Goal: Task Accomplishment & Management: Complete application form

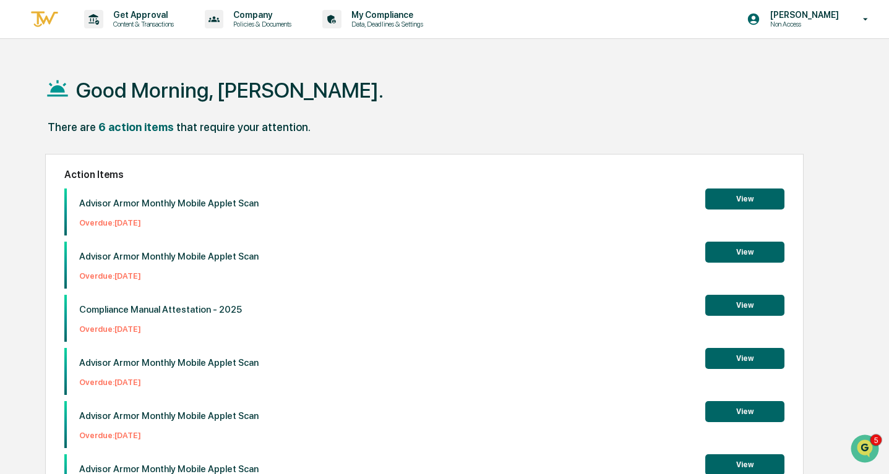
scroll to position [59, 0]
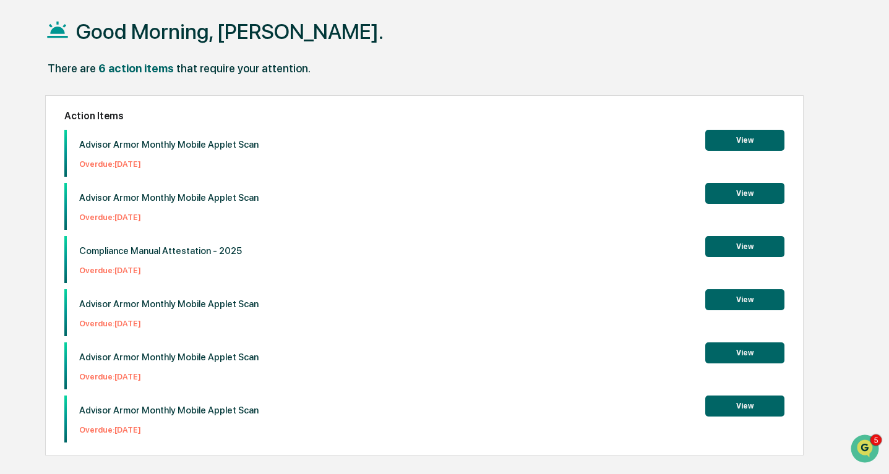
click at [743, 406] on button "View" at bounding box center [744, 406] width 79 height 21
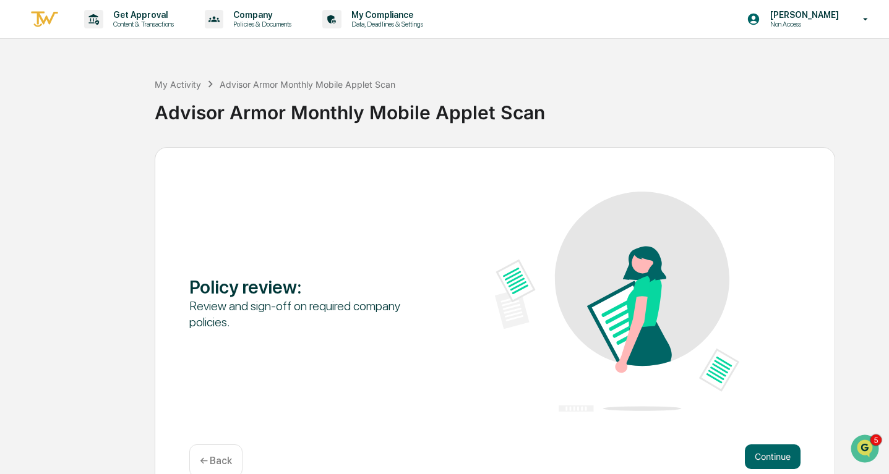
scroll to position [24, 0]
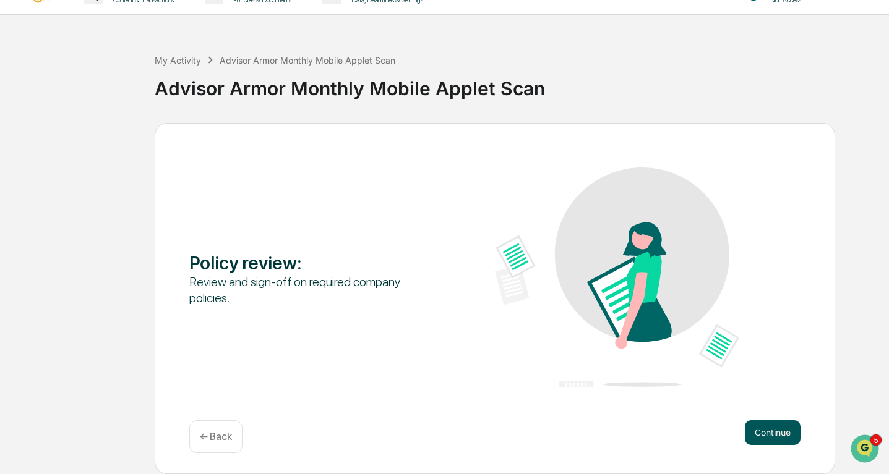
click at [772, 434] on button "Continue" at bounding box center [773, 433] width 56 height 25
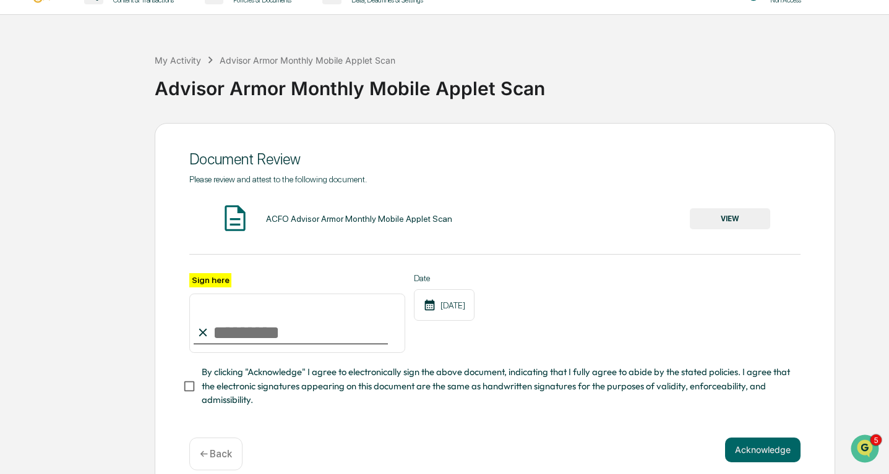
click at [306, 331] on input "Sign here" at bounding box center [297, 323] width 216 height 59
type input "**********"
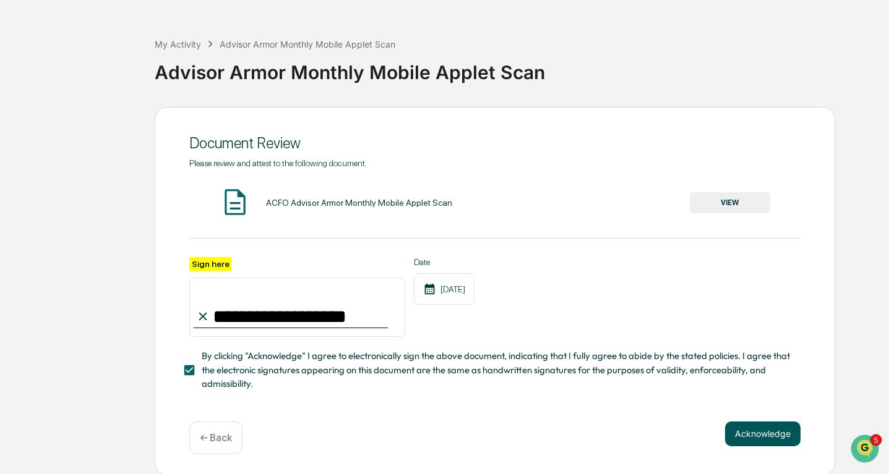
click at [766, 430] on button "Acknowledge" at bounding box center [762, 434] width 75 height 25
click at [312, 202] on div "ACFO Advisor Armor Monthly Mobile Applet Scan" at bounding box center [359, 203] width 186 height 10
click at [755, 210] on button "VIEW" at bounding box center [730, 202] width 80 height 21
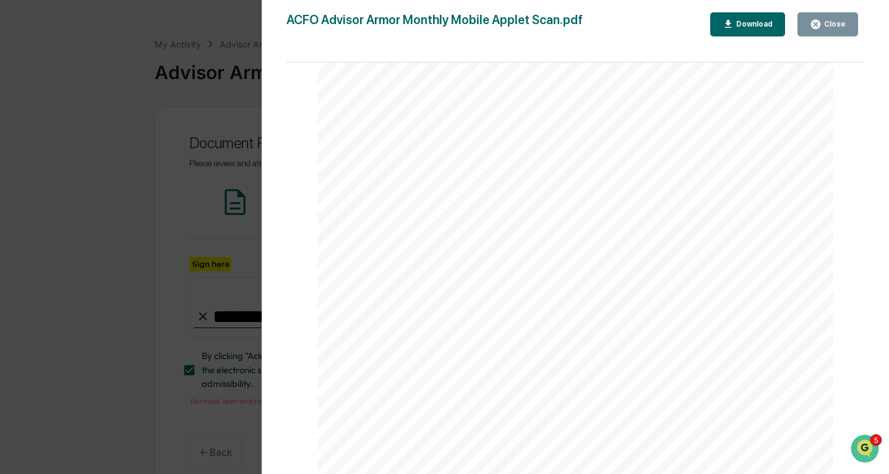
scroll to position [55, 0]
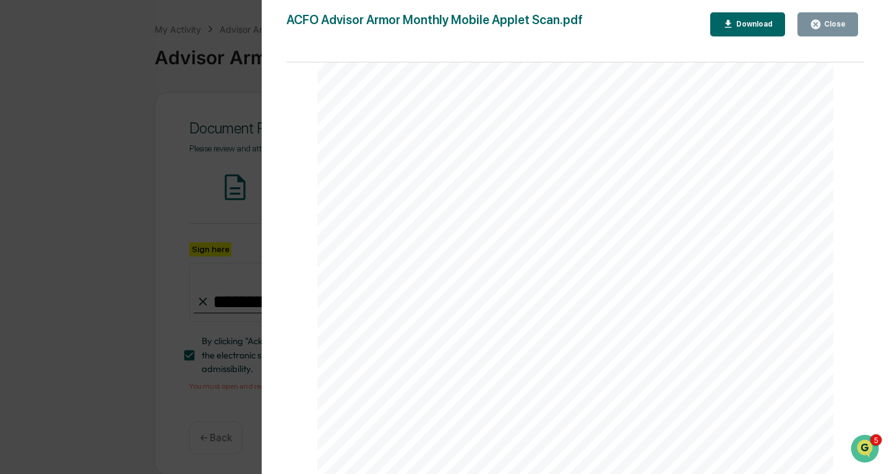
click at [821, 17] on button "Close" at bounding box center [827, 24] width 61 height 24
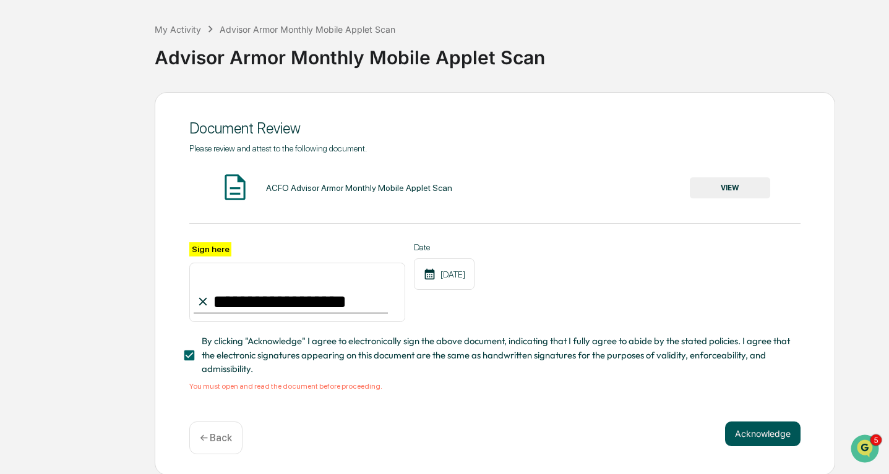
click at [766, 429] on button "Acknowledge" at bounding box center [762, 434] width 75 height 25
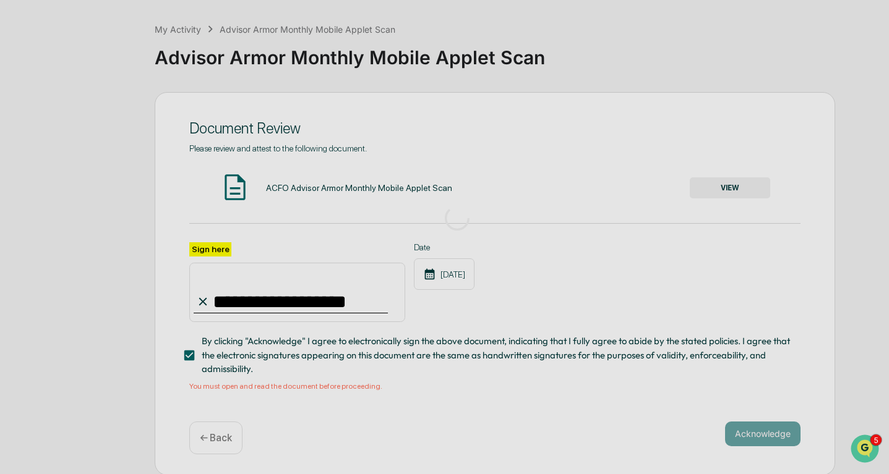
scroll to position [24, 0]
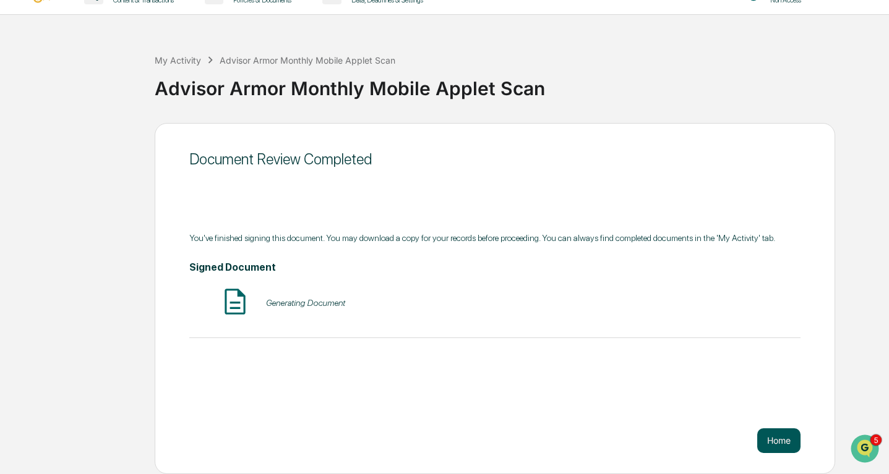
click at [775, 447] on button "Home" at bounding box center [778, 441] width 43 height 25
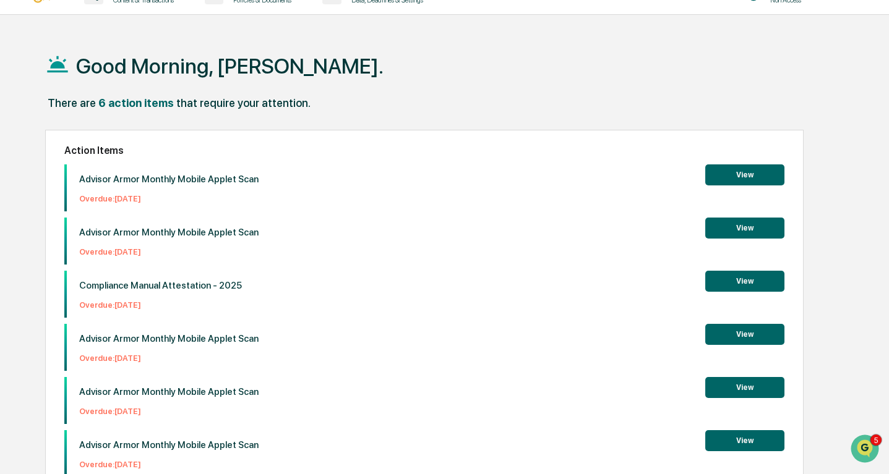
scroll to position [59, 0]
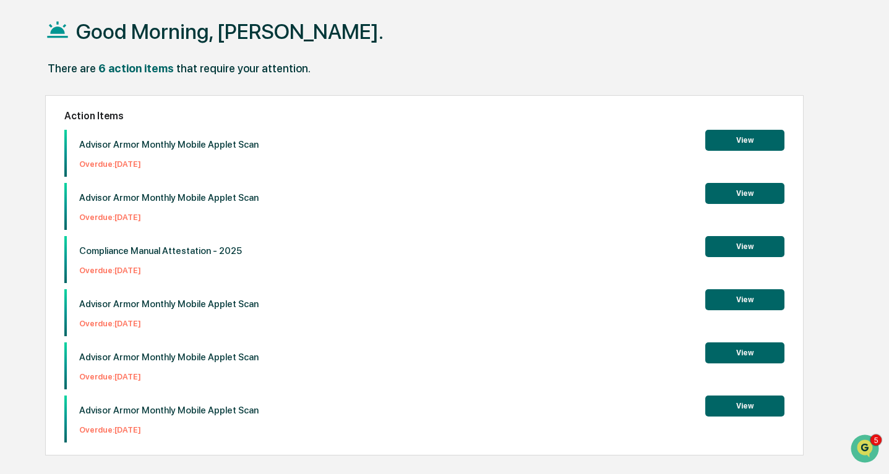
click at [733, 409] on button "View" at bounding box center [744, 406] width 79 height 21
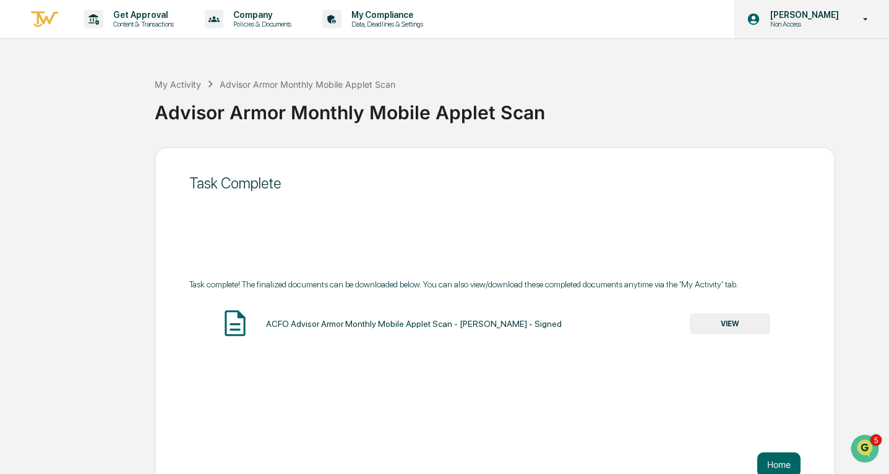
click at [779, 24] on p "Non Access" at bounding box center [802, 24] width 85 height 9
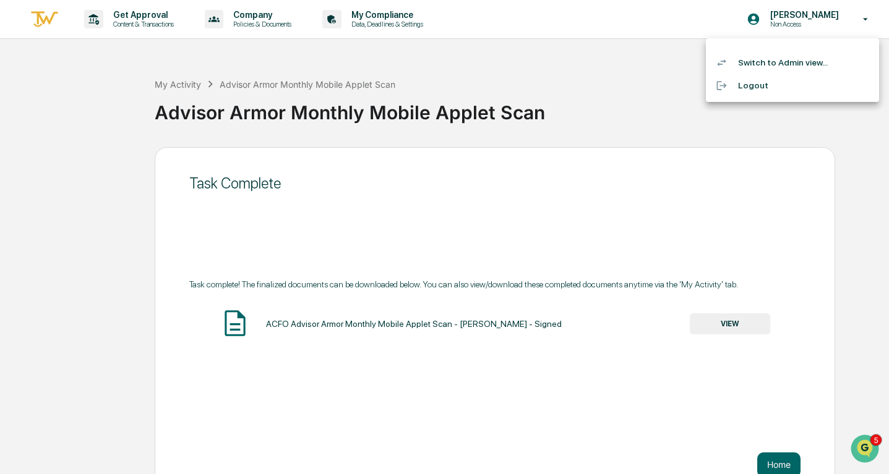
click at [766, 63] on li "Switch to Admin view..." at bounding box center [792, 62] width 173 height 23
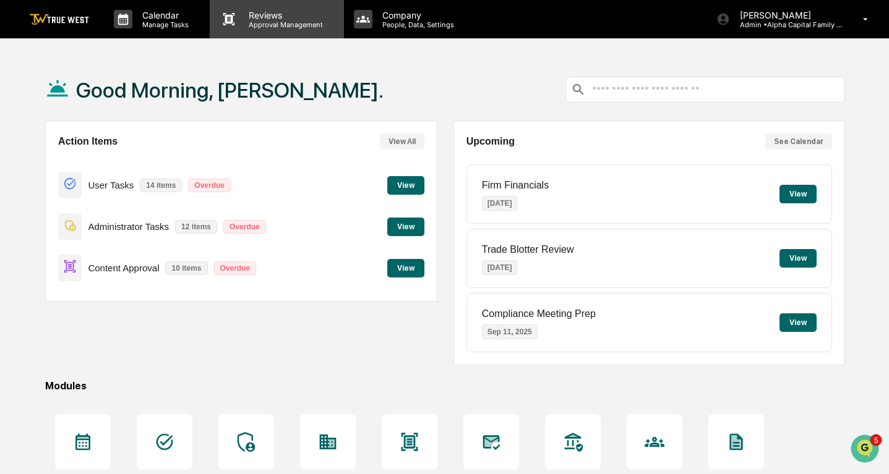
click at [255, 23] on p "Approval Management" at bounding box center [284, 24] width 90 height 9
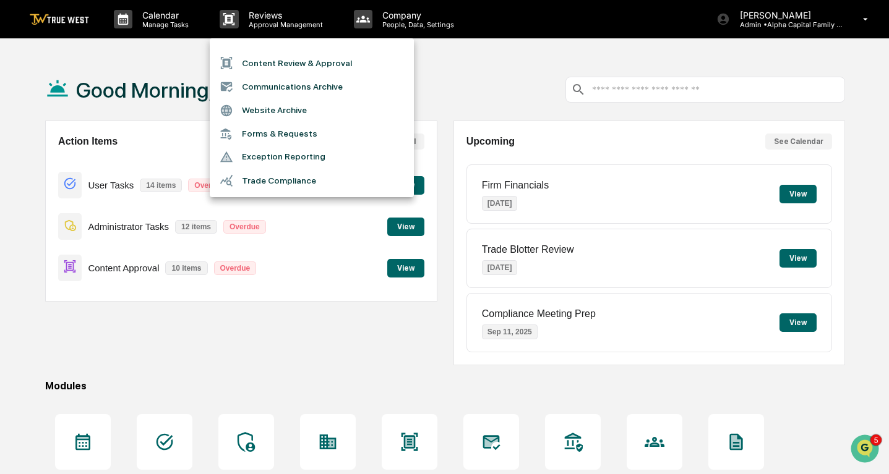
click at [258, 61] on li "Content Review & Approval" at bounding box center [312, 63] width 204 height 24
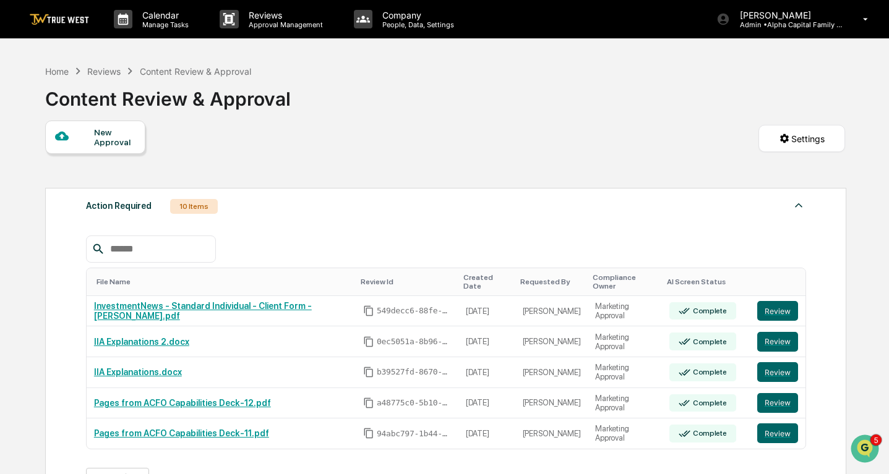
click at [98, 143] on div "New Approval" at bounding box center [114, 137] width 41 height 20
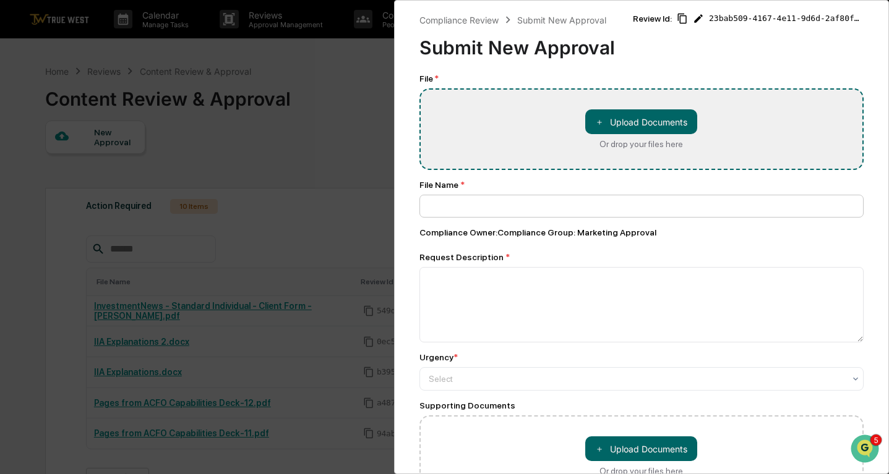
type input "**********"
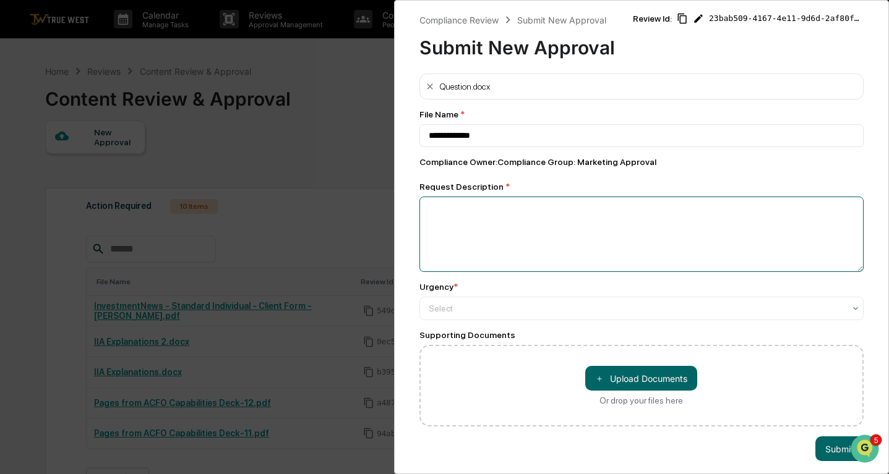
click at [521, 221] on textarea at bounding box center [641, 234] width 445 height 75
type textarea "**********"
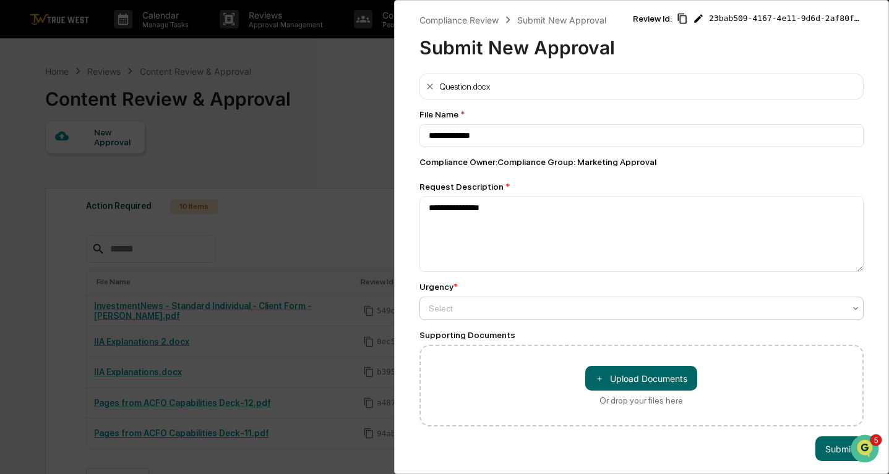
click at [521, 313] on div at bounding box center [637, 308] width 416 height 12
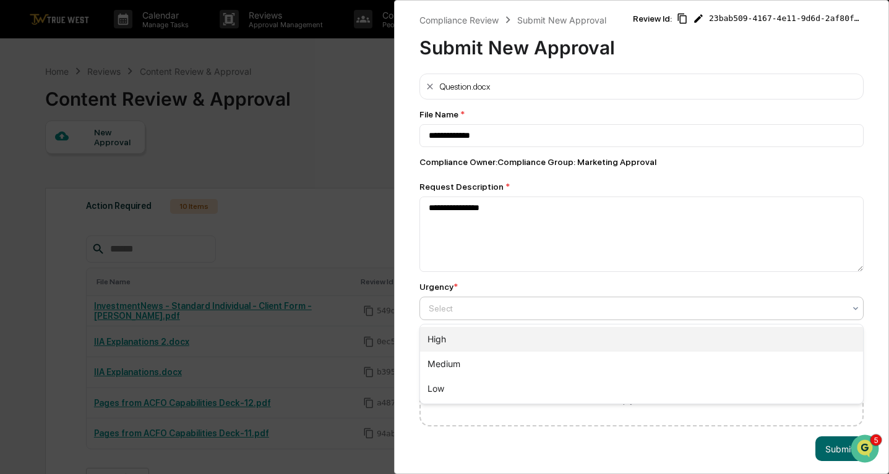
click at [507, 337] on div "High" at bounding box center [641, 339] width 443 height 25
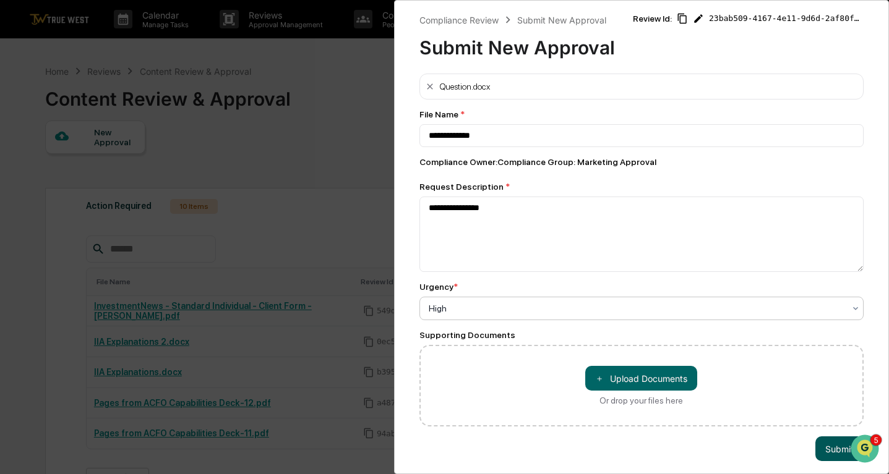
click at [823, 453] on button "Submit" at bounding box center [839, 449] width 48 height 25
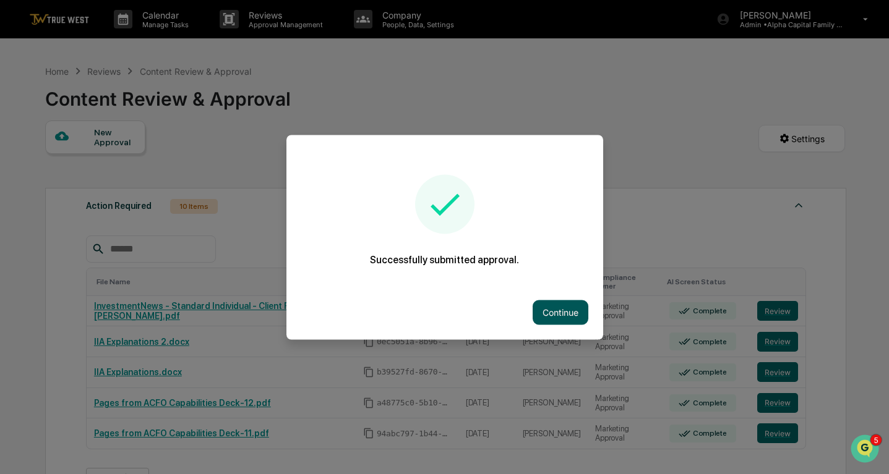
click at [552, 302] on button "Continue" at bounding box center [561, 312] width 56 height 25
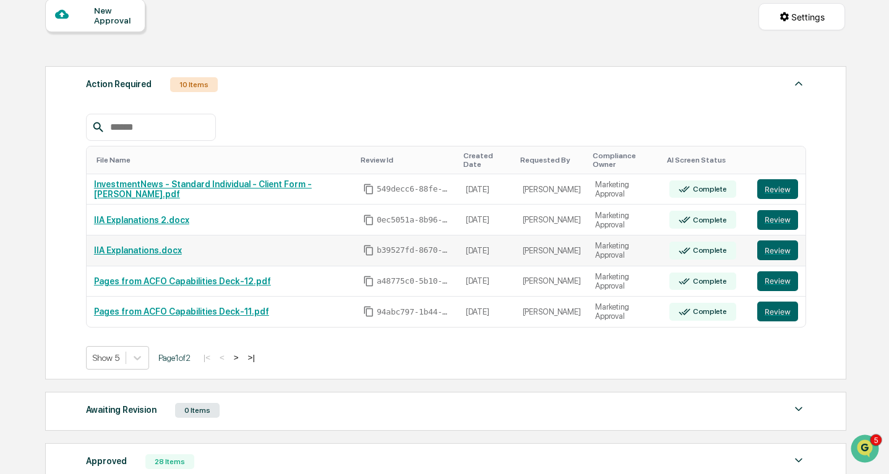
scroll to position [178, 0]
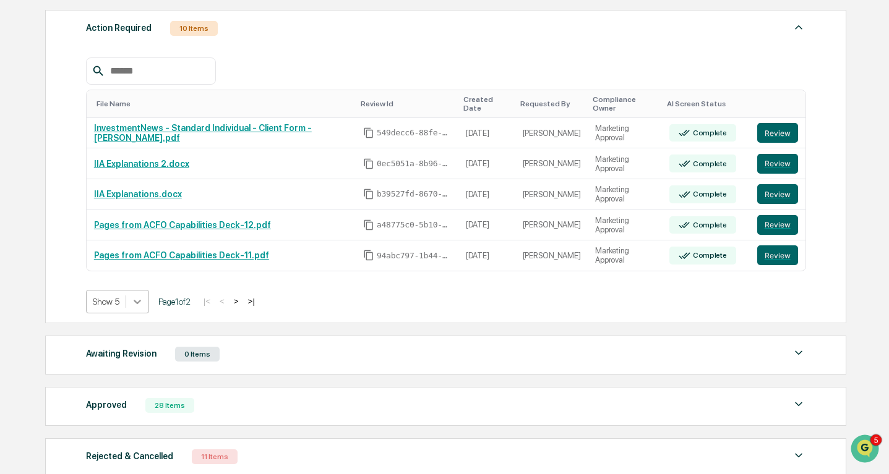
click at [141, 301] on icon at bounding box center [137, 302] width 12 height 12
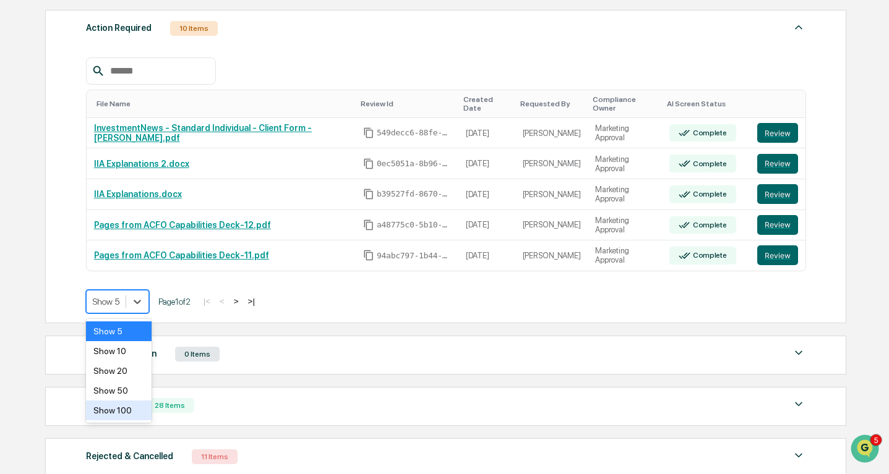
click at [136, 408] on div "Show 100" at bounding box center [119, 411] width 66 height 20
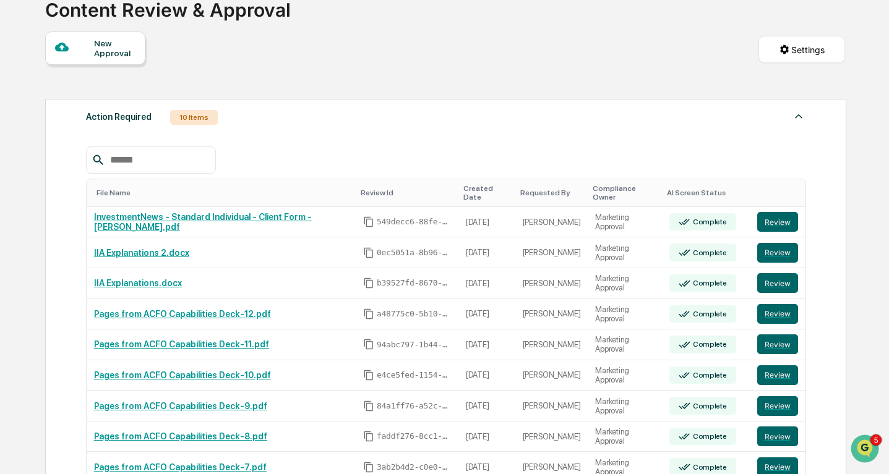
scroll to position [0, 0]
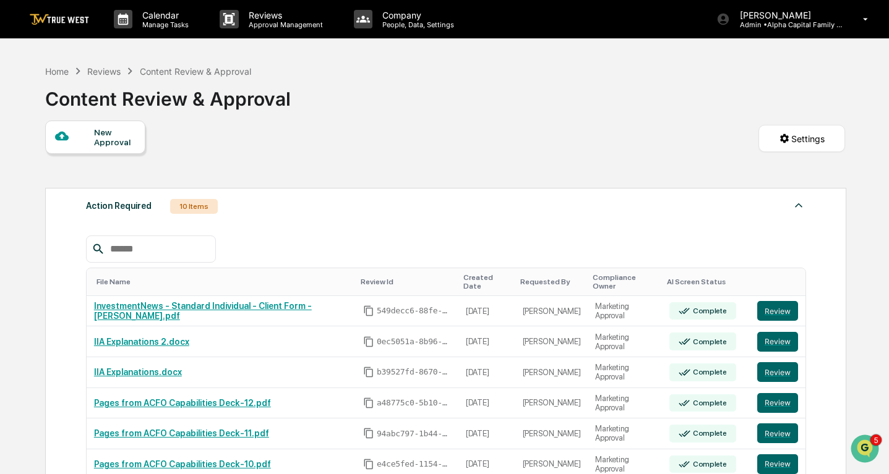
click at [107, 72] on div "Reviews" at bounding box center [103, 71] width 33 height 11
click at [67, 70] on div "Home" at bounding box center [57, 71] width 24 height 11
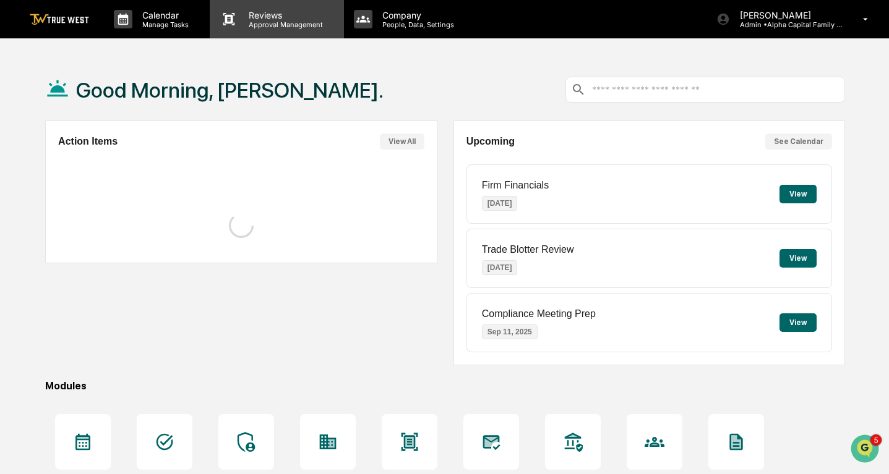
click at [283, 24] on p "Approval Management" at bounding box center [284, 24] width 90 height 9
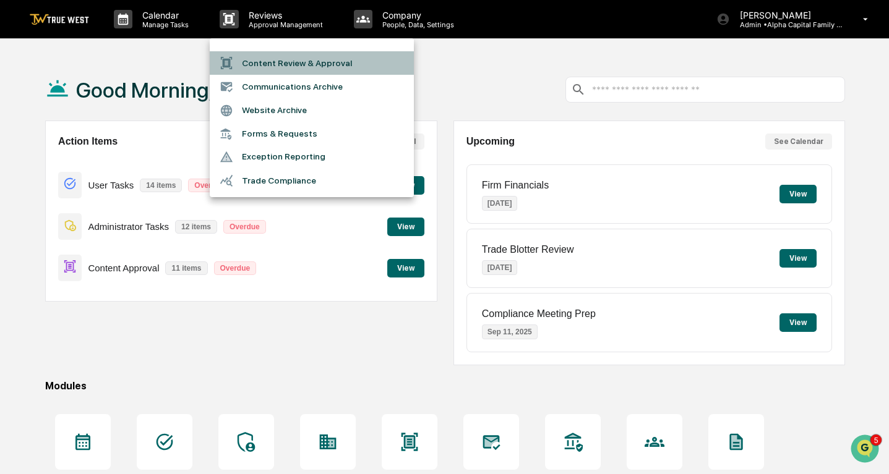
click at [280, 66] on li "Content Review & Approval" at bounding box center [312, 63] width 204 height 24
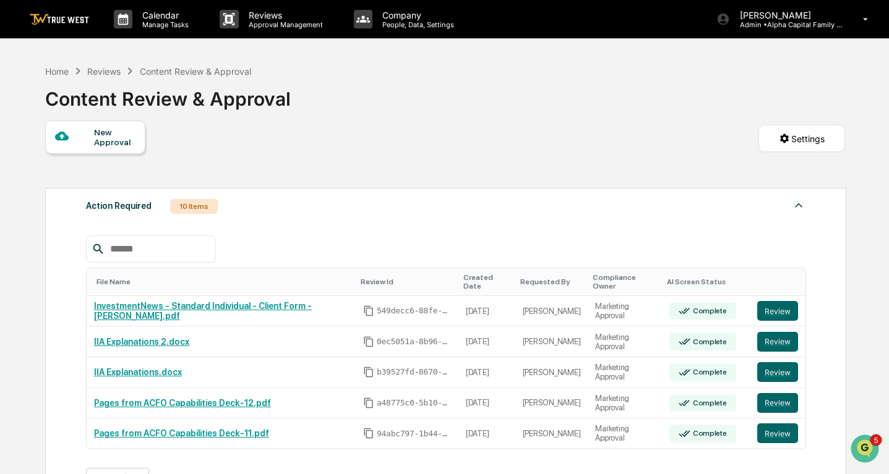
click at [108, 137] on div "New Approval" at bounding box center [114, 137] width 41 height 20
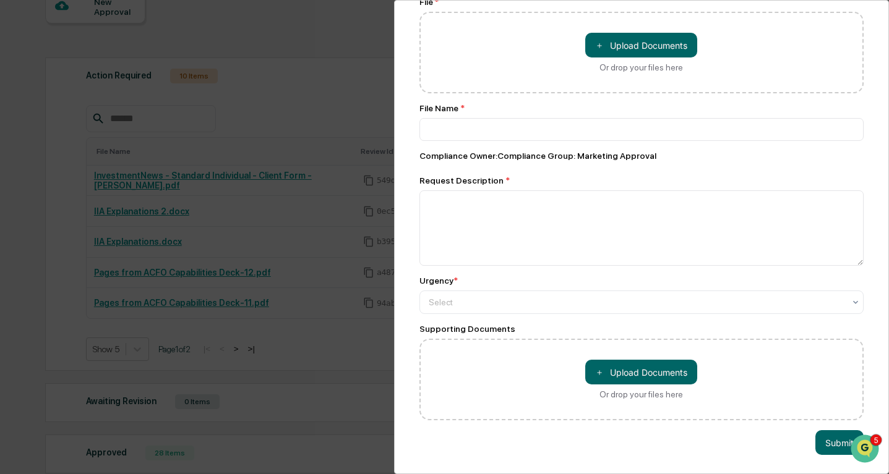
scroll to position [268, 0]
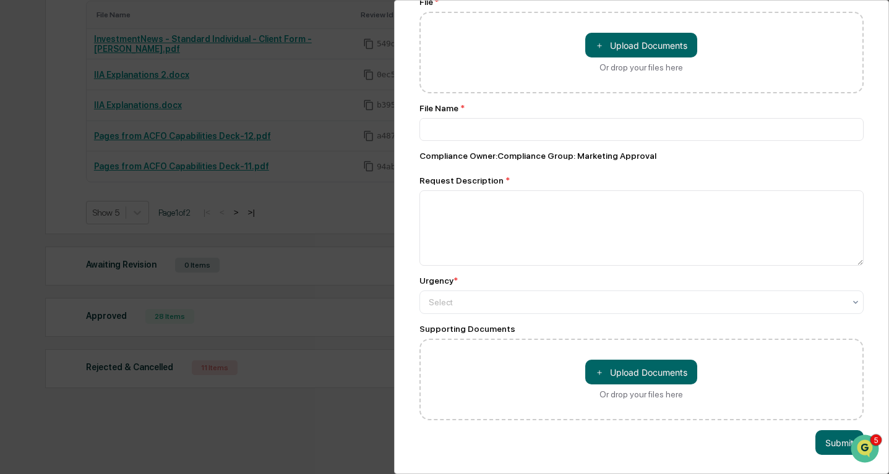
click at [40, 411] on div "Compliance Review Submit New Approval Submit New Approval Review Id: ca1e3174-3…" at bounding box center [444, 237] width 889 height 474
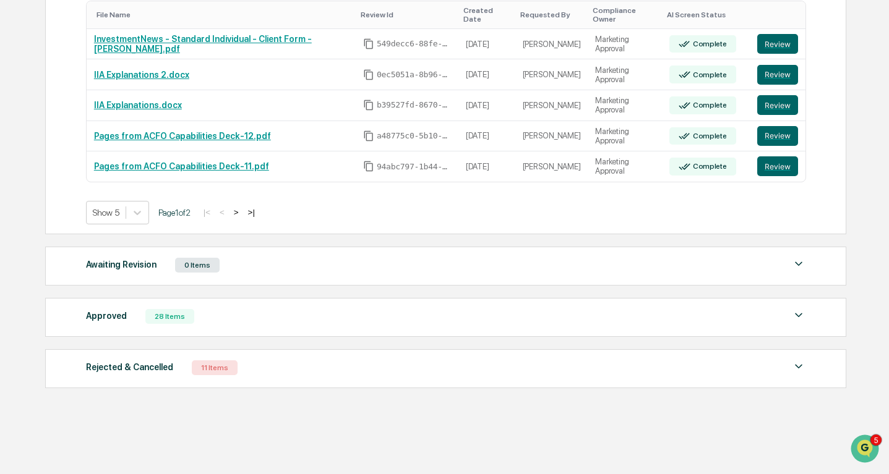
click at [322, 371] on div "Rejected & Cancelled 11 Items" at bounding box center [446, 367] width 720 height 17
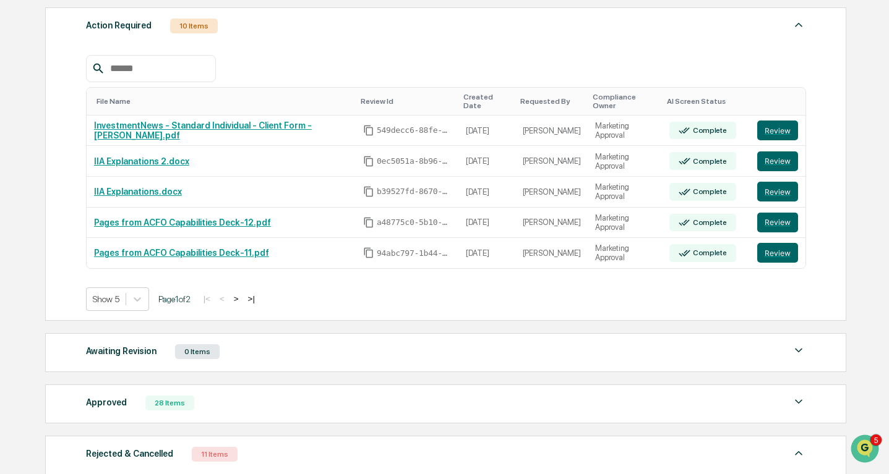
scroll to position [0, 0]
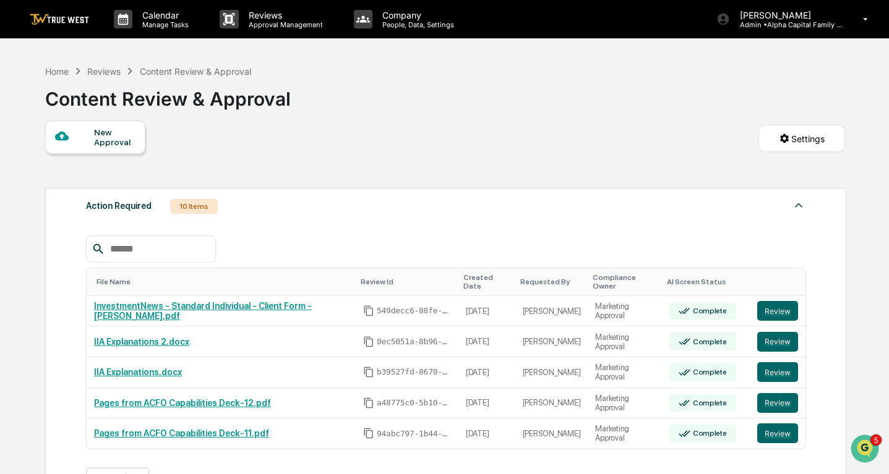
click at [322, 371] on div "IIA Explanations.docx" at bounding box center [221, 372] width 254 height 10
click at [111, 147] on div "New Approval" at bounding box center [114, 137] width 41 height 20
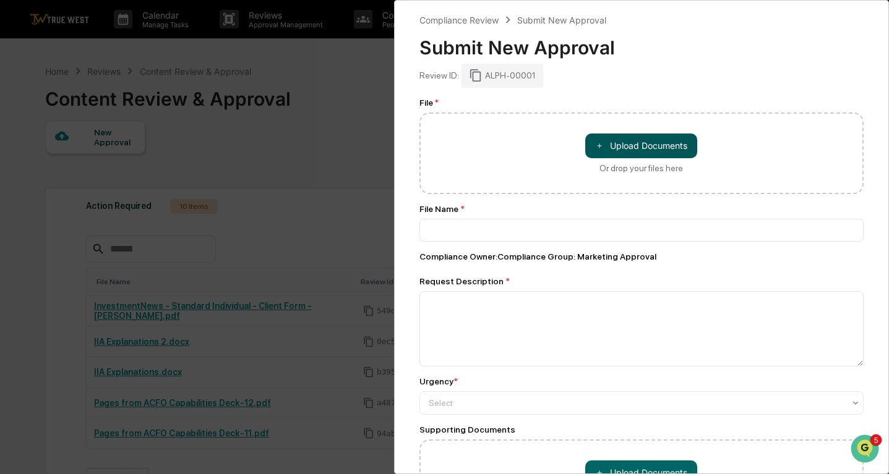
click at [643, 145] on button "＋ Upload Documents" at bounding box center [641, 146] width 112 height 25
type input "**********"
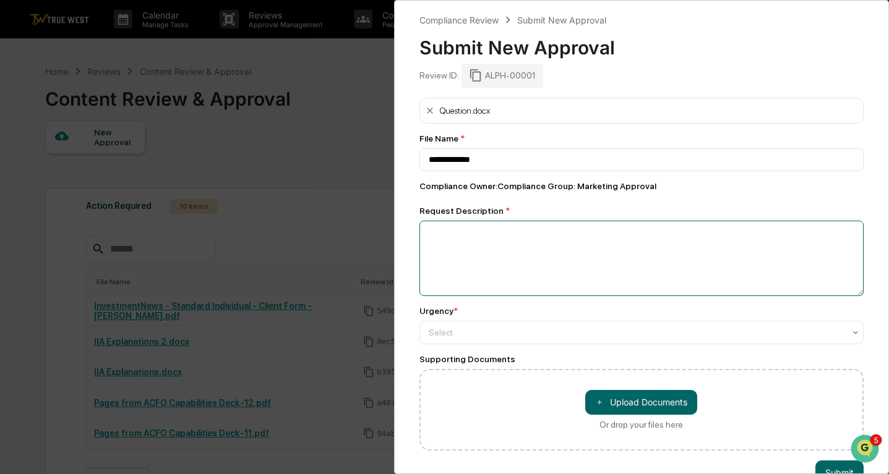
click at [489, 226] on textarea at bounding box center [641, 258] width 445 height 75
type textarea "**********"
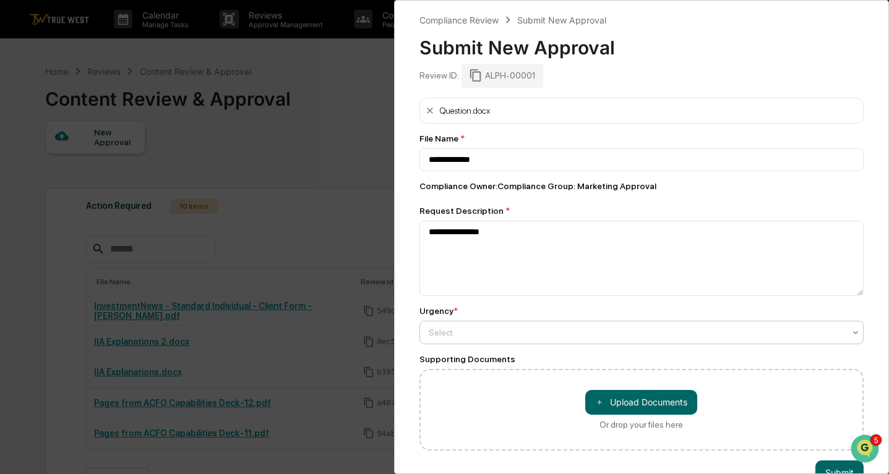
click at [449, 332] on div at bounding box center [637, 333] width 416 height 12
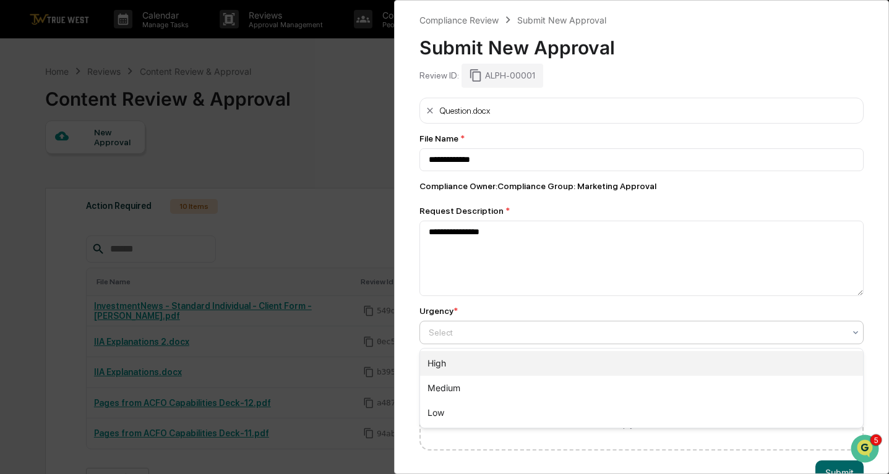
click at [450, 360] on div "High" at bounding box center [641, 363] width 443 height 25
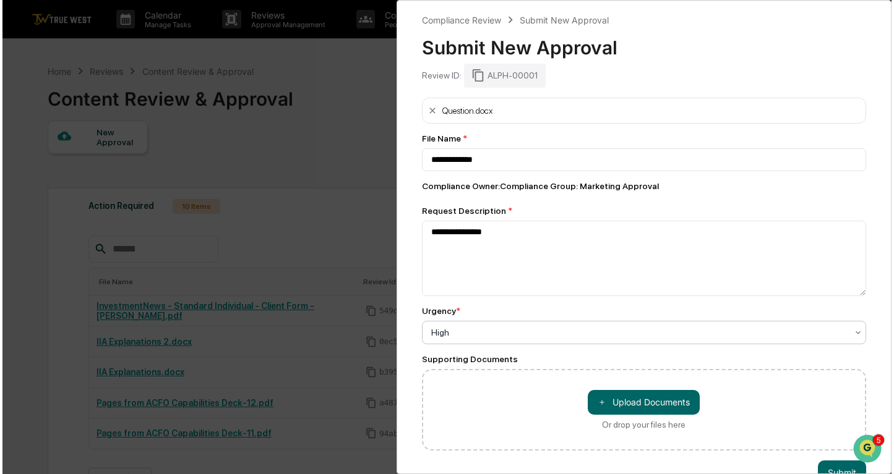
scroll to position [32, 0]
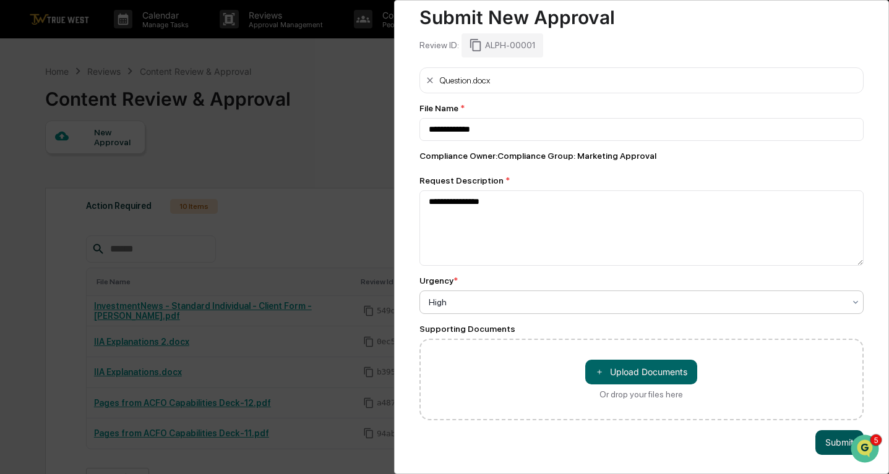
click at [833, 442] on button "Submit" at bounding box center [839, 442] width 48 height 25
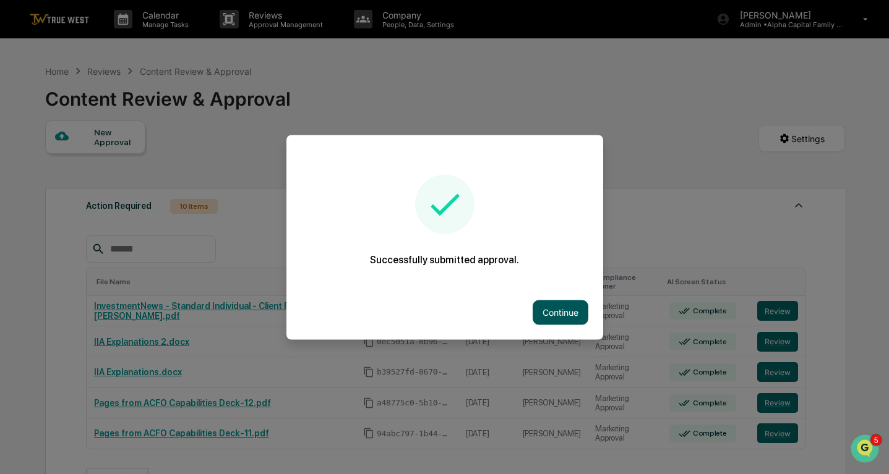
click at [560, 313] on button "Continue" at bounding box center [561, 312] width 56 height 25
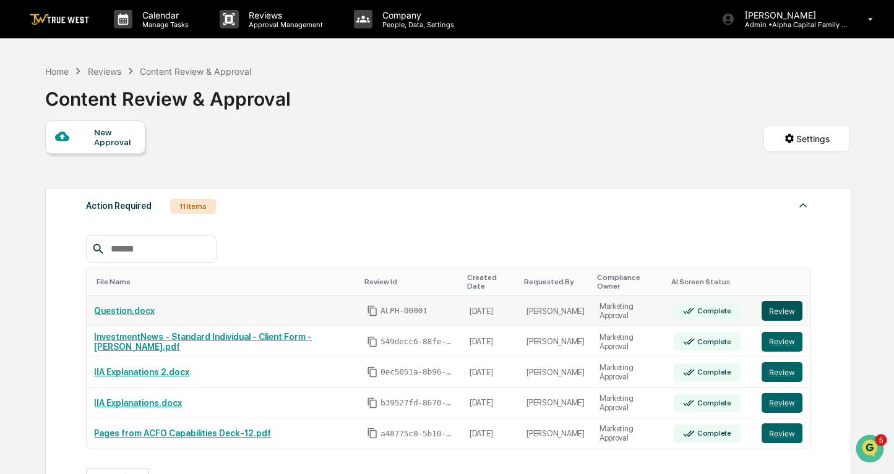
click at [788, 317] on button "Review" at bounding box center [781, 311] width 41 height 20
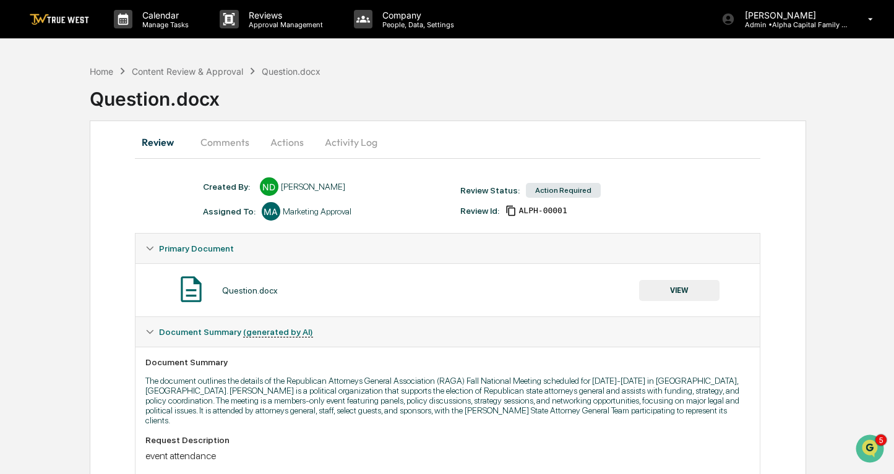
click at [348, 143] on button "Activity Log" at bounding box center [351, 142] width 72 height 30
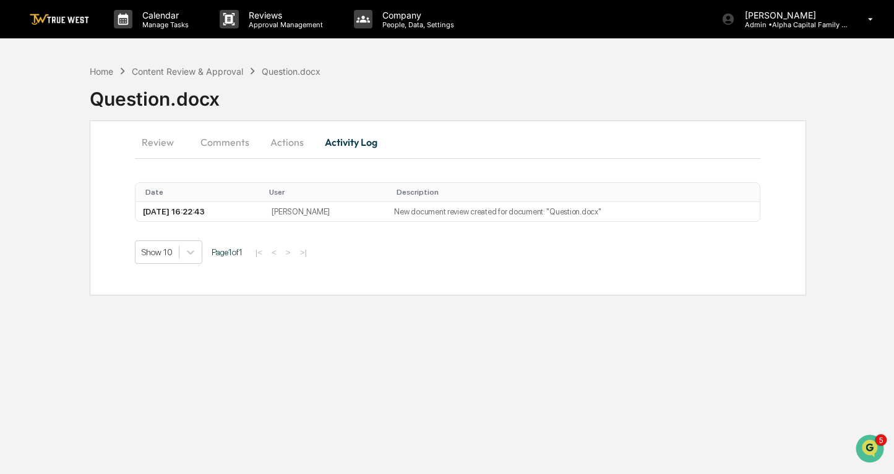
click at [231, 140] on button "Comments" at bounding box center [224, 142] width 69 height 30
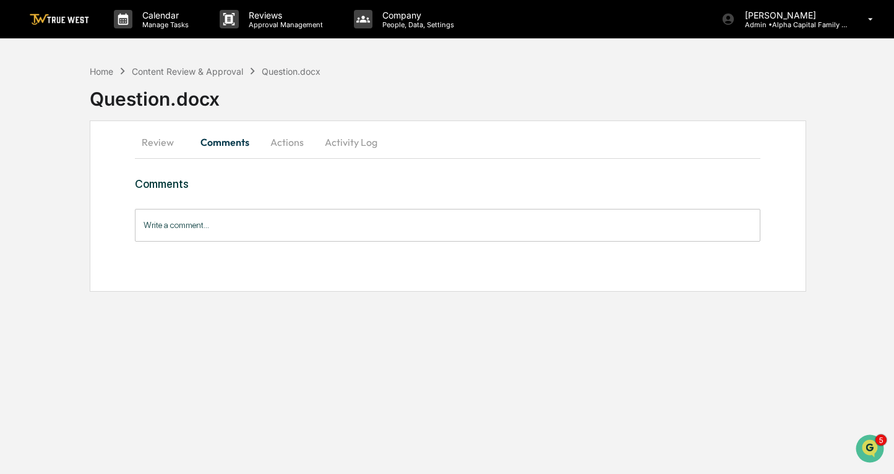
click at [288, 147] on button "Actions" at bounding box center [287, 142] width 56 height 30
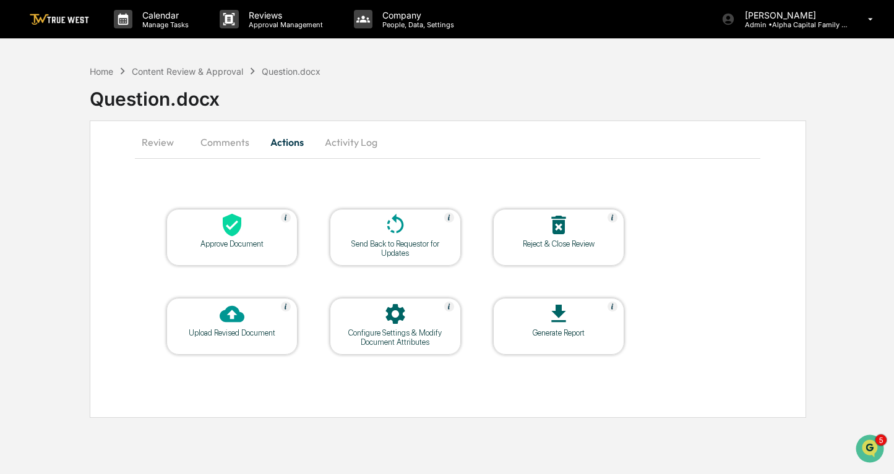
click at [561, 236] on icon at bounding box center [558, 225] width 25 height 25
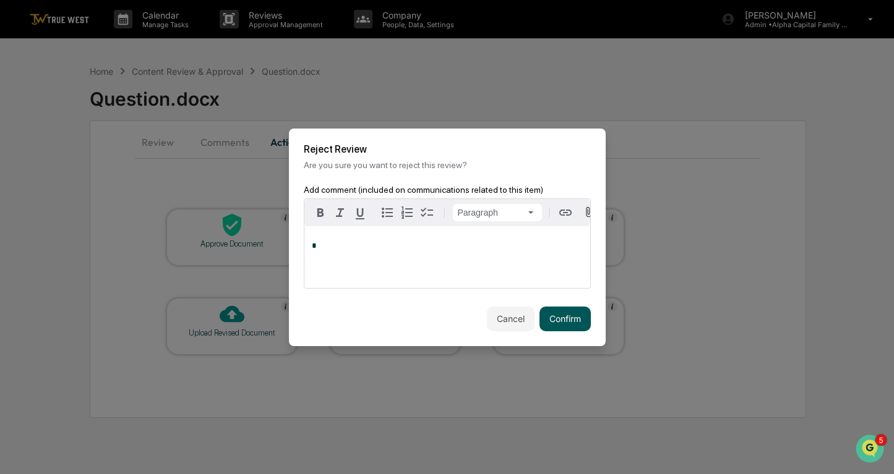
click at [581, 318] on button "Confirm" at bounding box center [564, 319] width 51 height 25
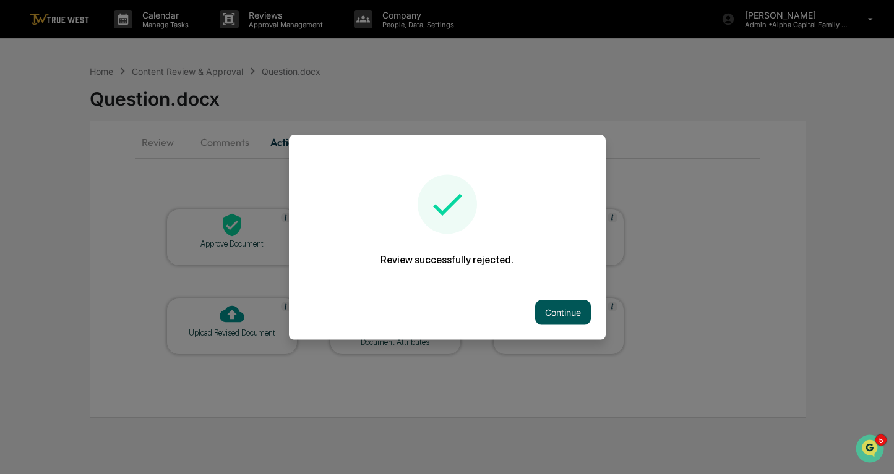
click at [557, 311] on button "Continue" at bounding box center [563, 312] width 56 height 25
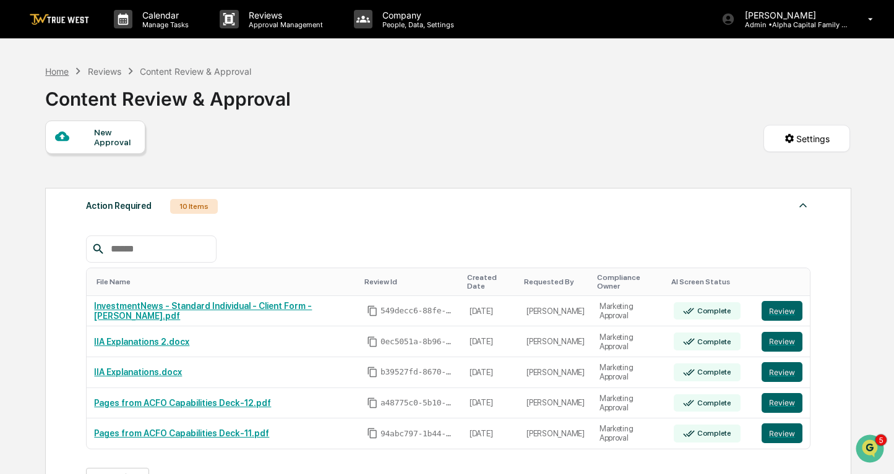
click at [61, 71] on div "Home" at bounding box center [57, 71] width 24 height 11
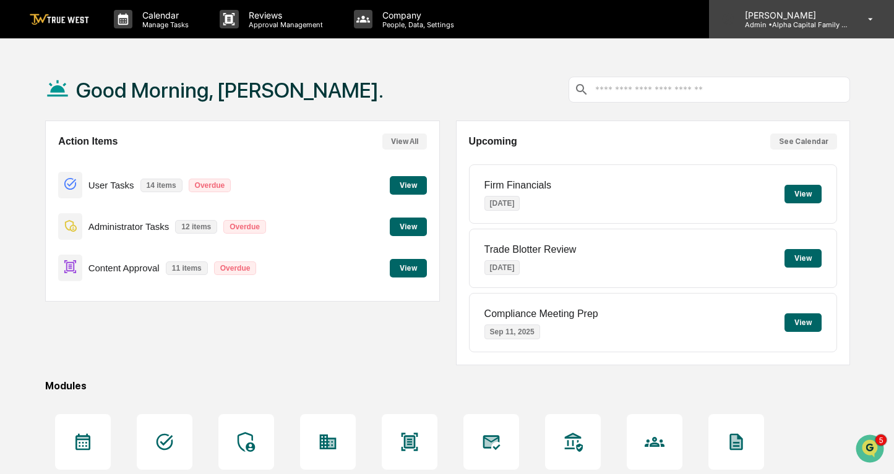
click at [867, 17] on icon at bounding box center [871, 20] width 22 height 12
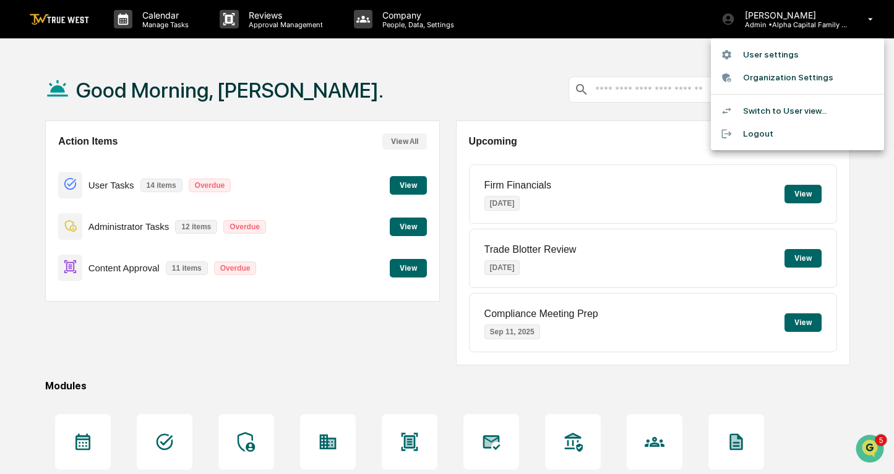
click at [764, 112] on li "Switch to User view..." at bounding box center [797, 111] width 173 height 23
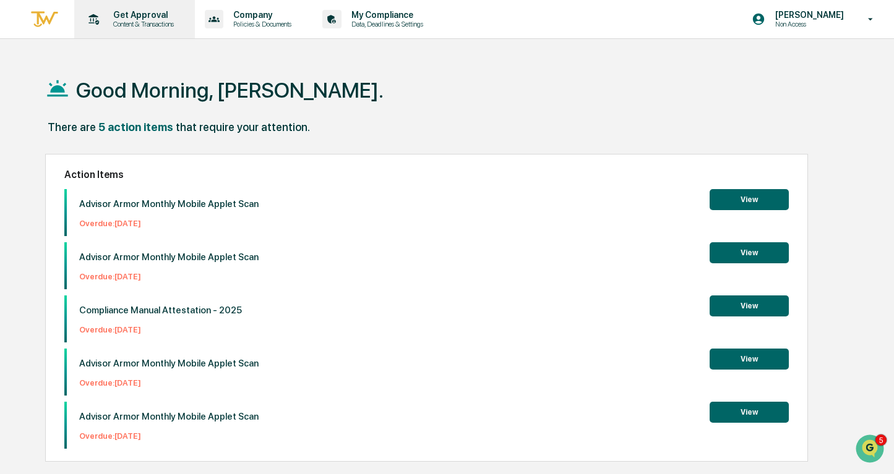
click at [155, 18] on p "Get Approval" at bounding box center [141, 15] width 77 height 10
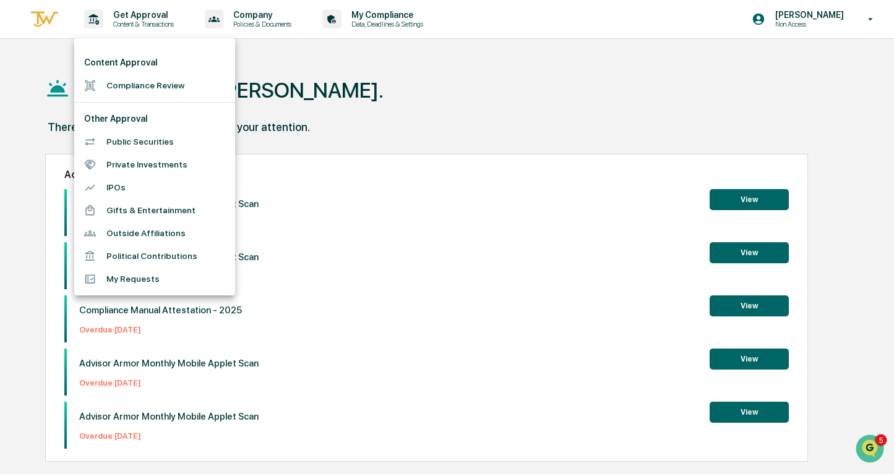
click at [132, 263] on li "Political Contributions" at bounding box center [154, 256] width 161 height 23
